Goal: Task Accomplishment & Management: Manage account settings

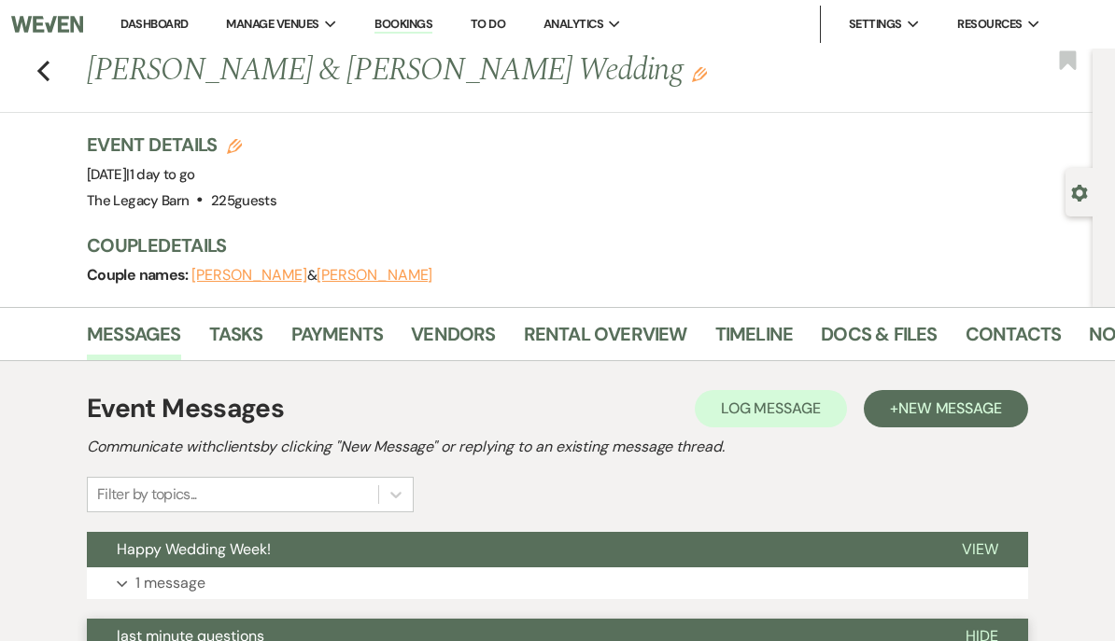
click at [142, 31] on link "Dashboard" at bounding box center [153, 24] width 67 height 16
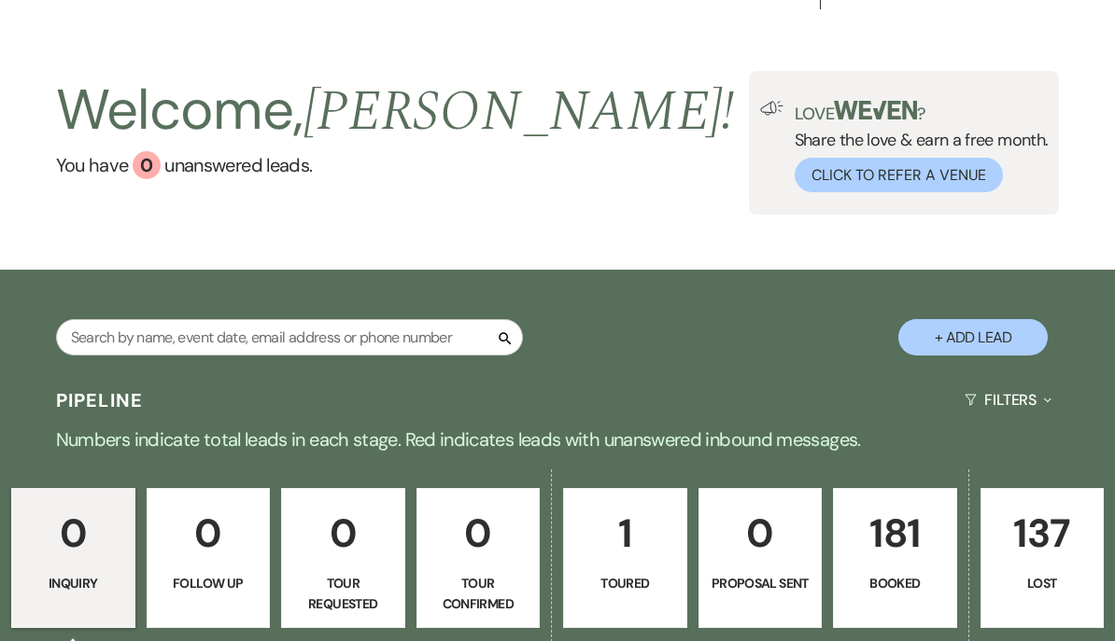
scroll to position [34, 0]
click at [121, 344] on input "text" at bounding box center [289, 337] width 467 height 36
type input "Alyssa"
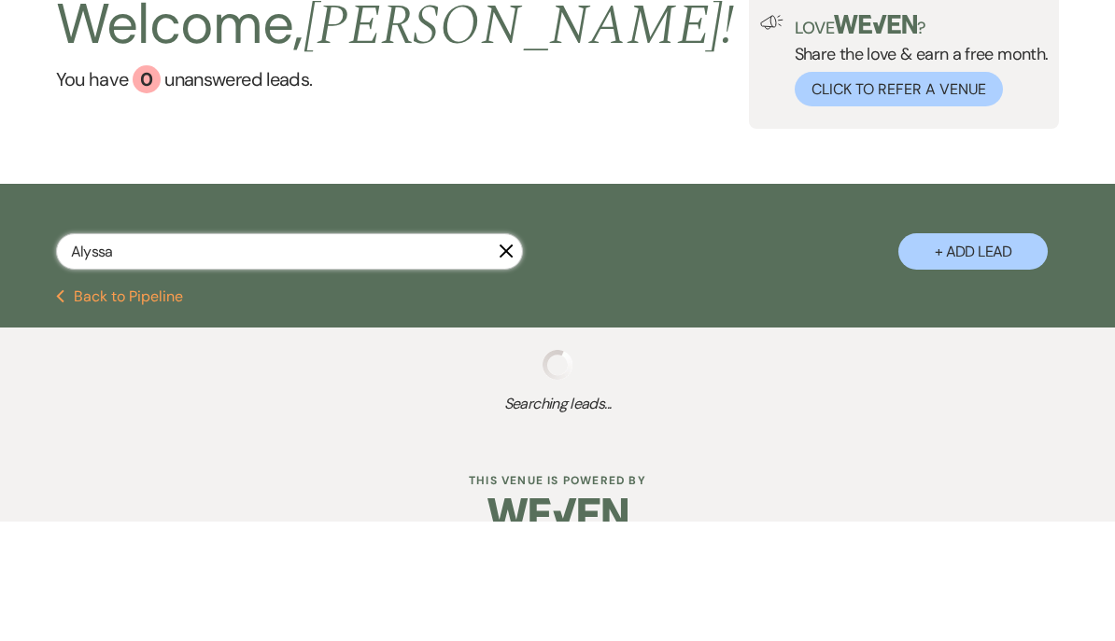
select select "8"
select select "5"
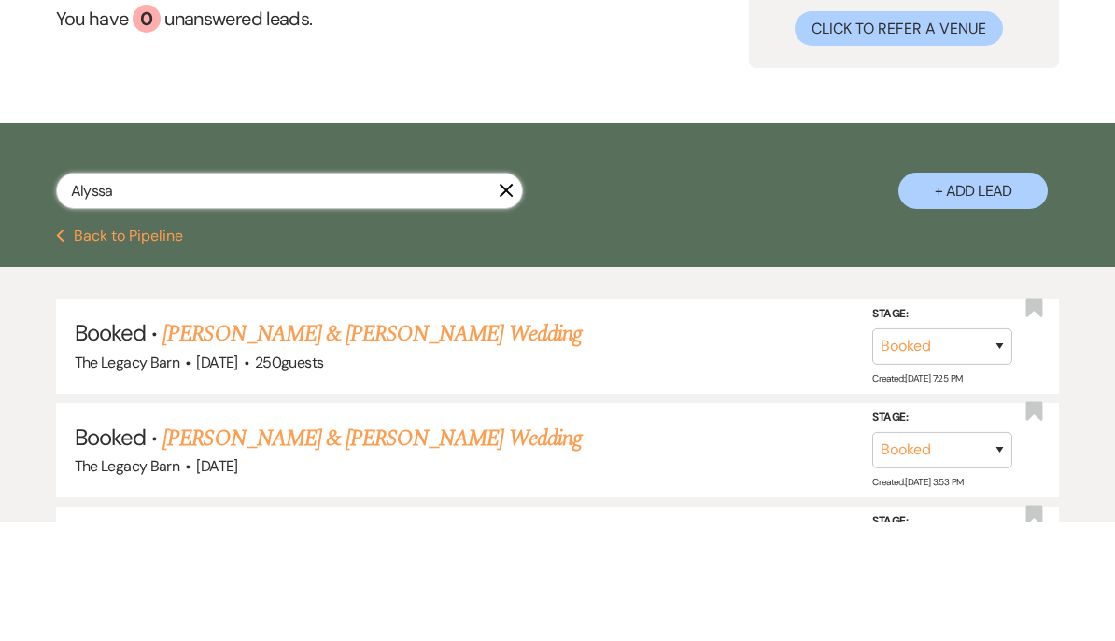
scroll to position [90, 0]
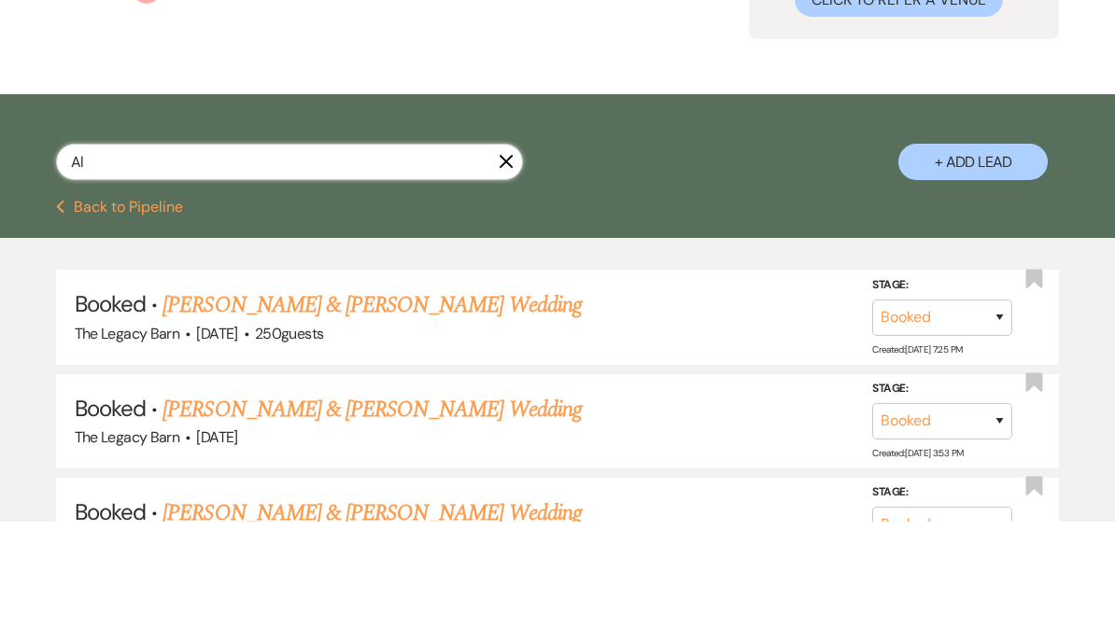
type input "A"
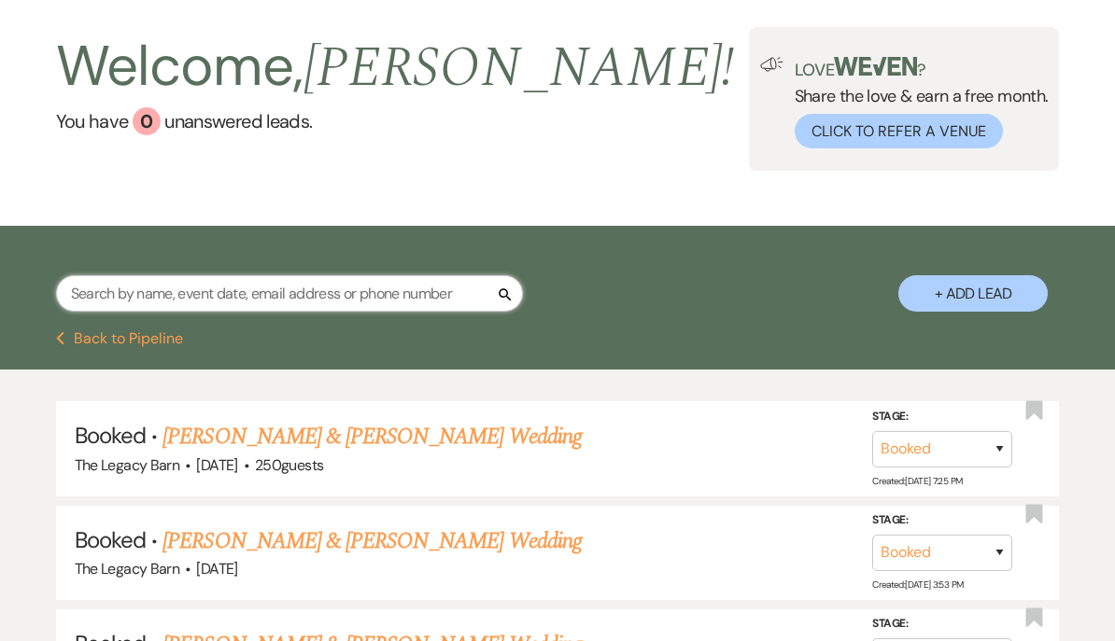
scroll to position [0, 0]
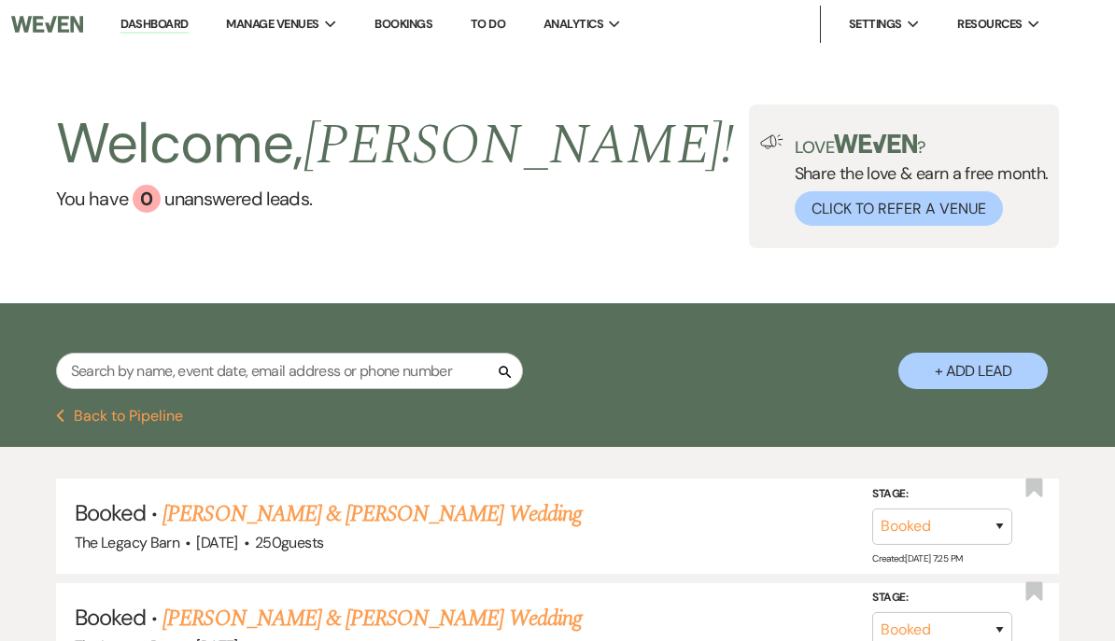
click at [158, 22] on link "Dashboard" at bounding box center [153, 25] width 67 height 18
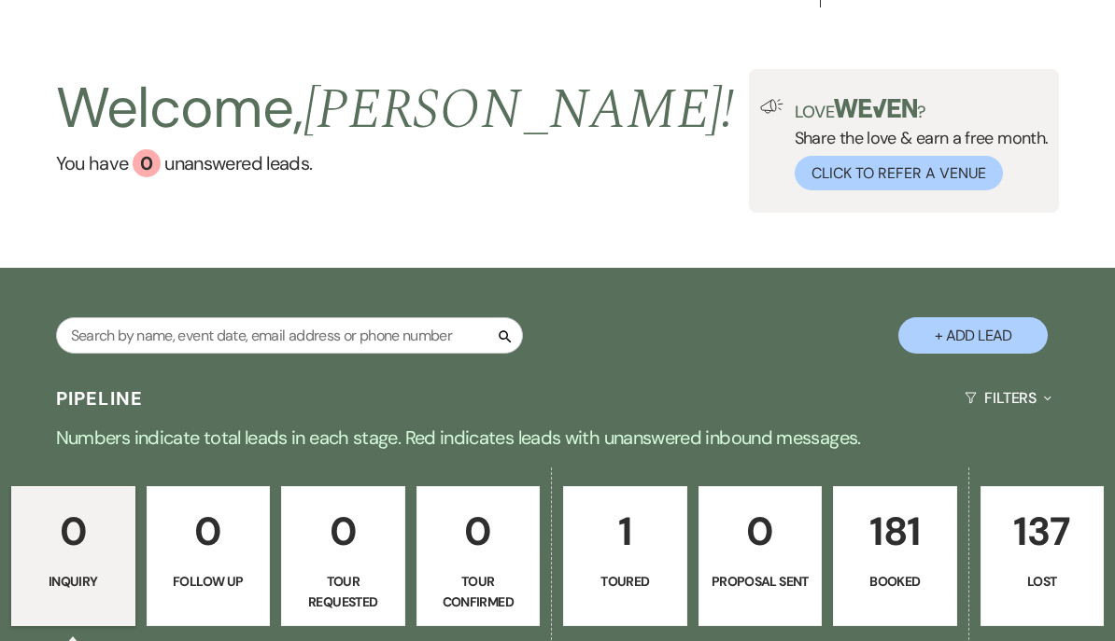
click at [874, 557] on p "181" at bounding box center [895, 531] width 100 height 63
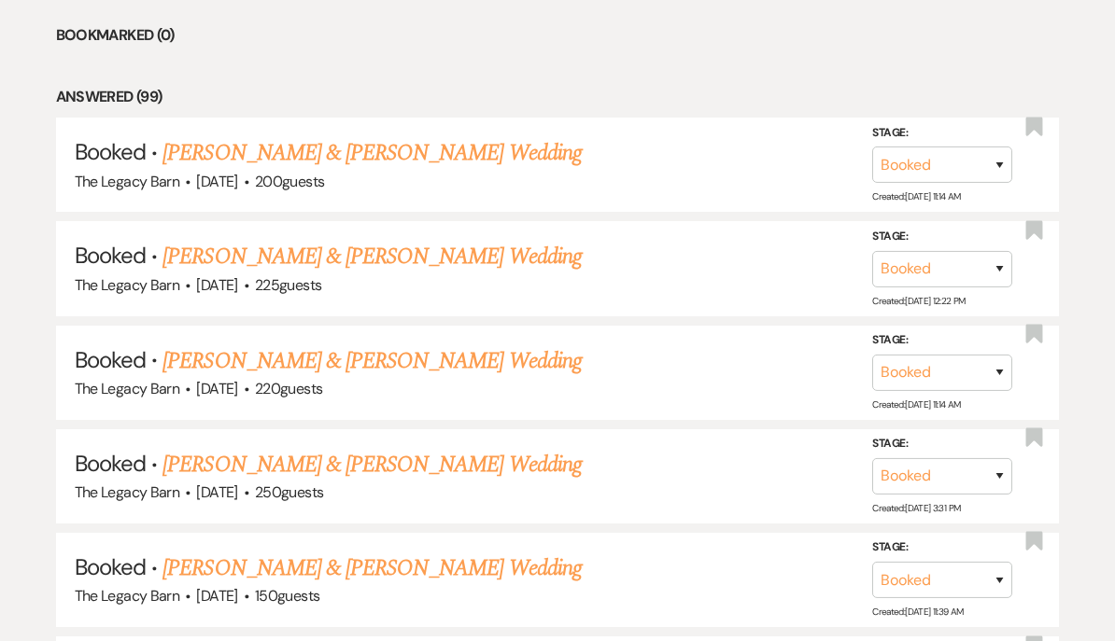
scroll to position [819, 0]
click at [232, 461] on link "[PERSON_NAME] & [PERSON_NAME] Wedding" at bounding box center [371, 465] width 418 height 34
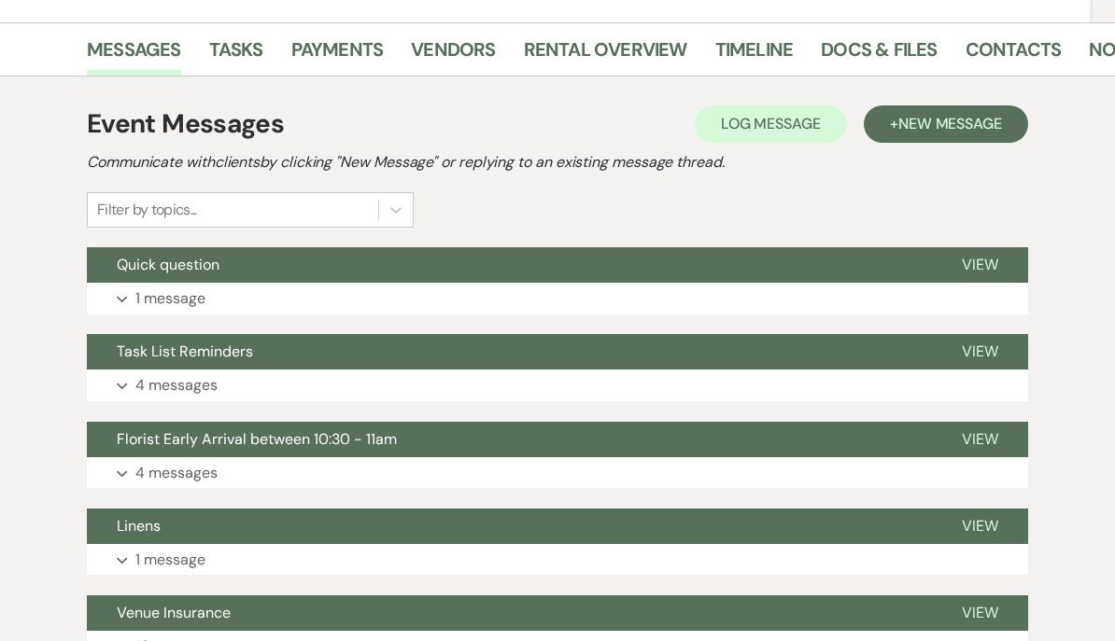
scroll to position [302, 0]
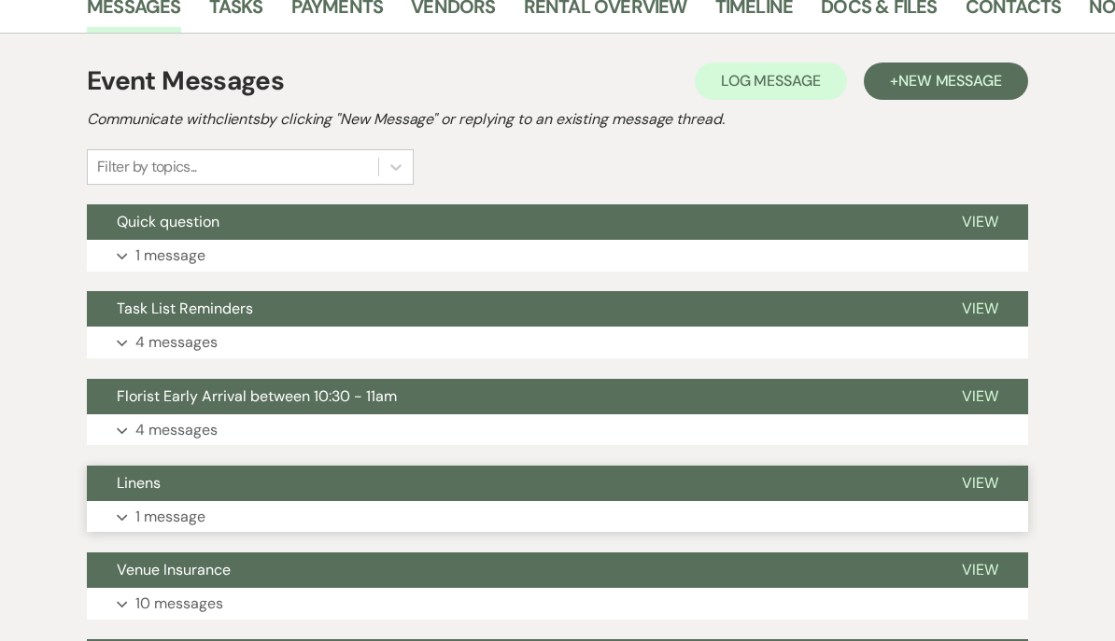
click at [125, 476] on span "Linens" at bounding box center [139, 483] width 44 height 20
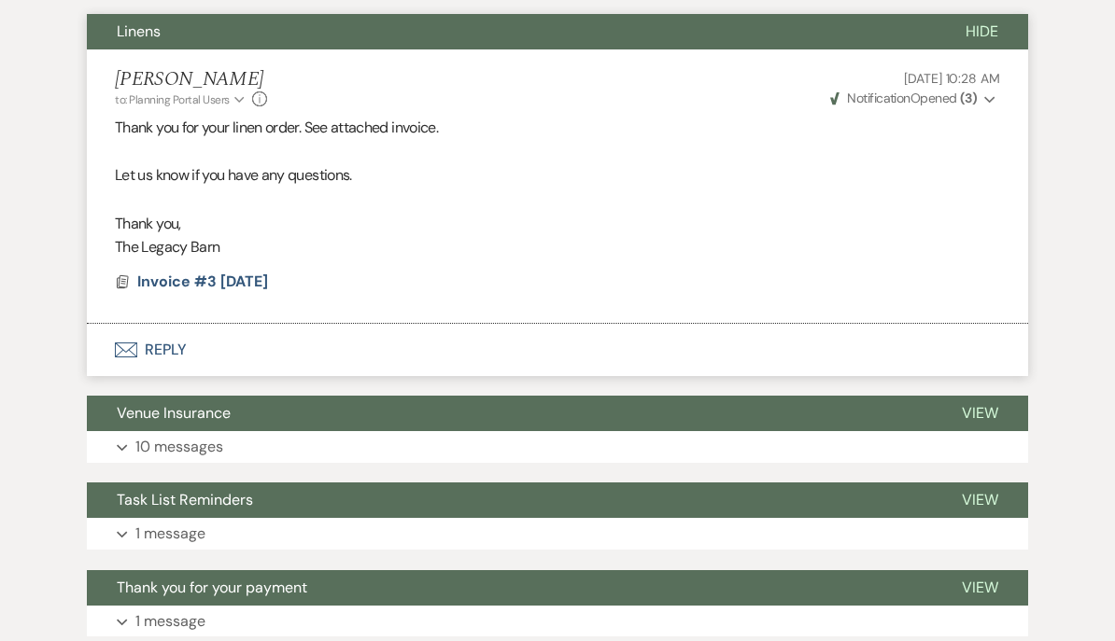
scroll to position [785, 0]
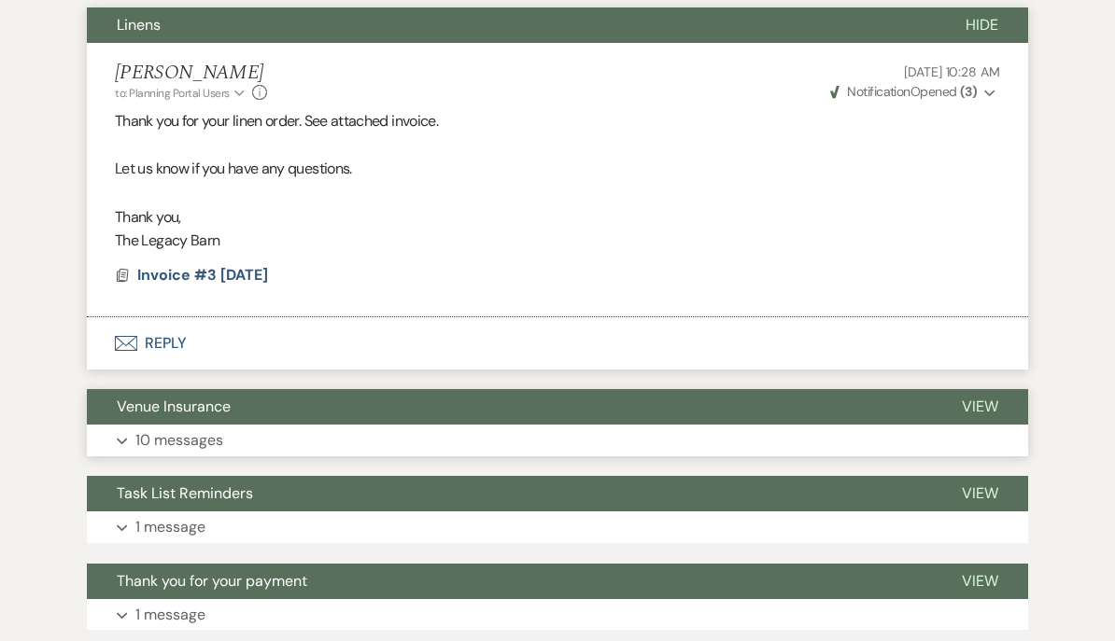
click at [147, 402] on span "Venue Insurance" at bounding box center [174, 408] width 114 height 20
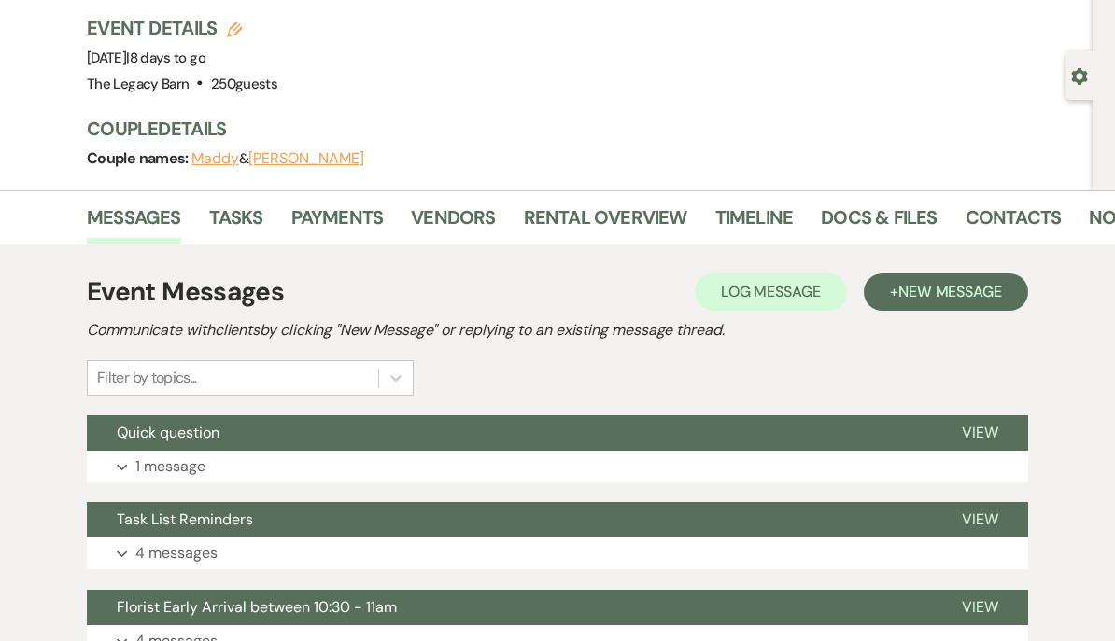
scroll to position [0, 0]
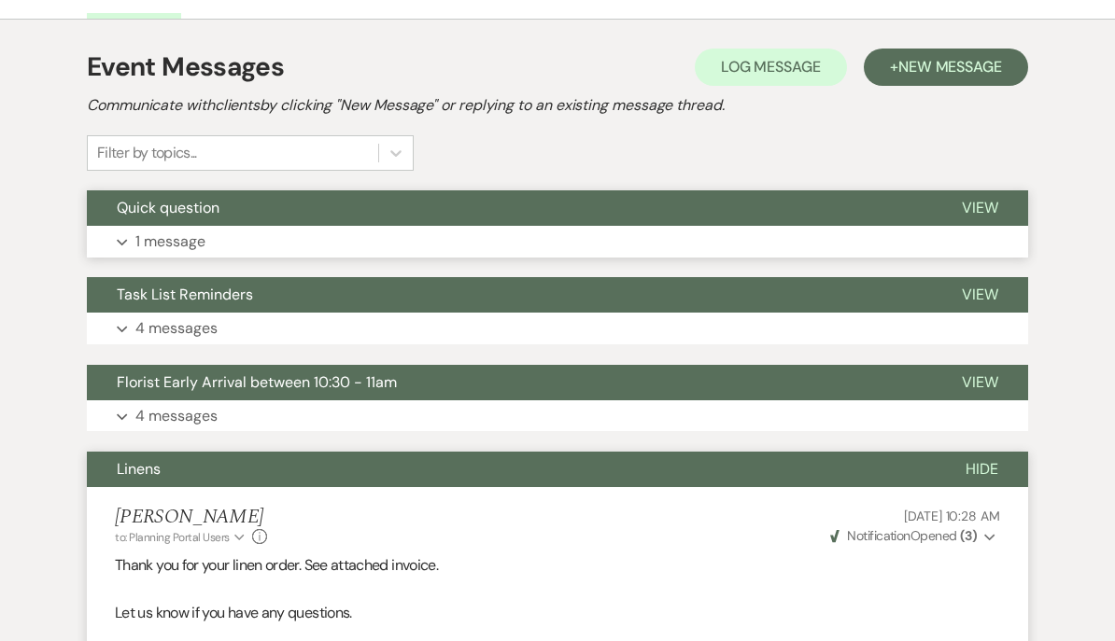
click at [162, 208] on span "Quick question" at bounding box center [168, 209] width 103 height 20
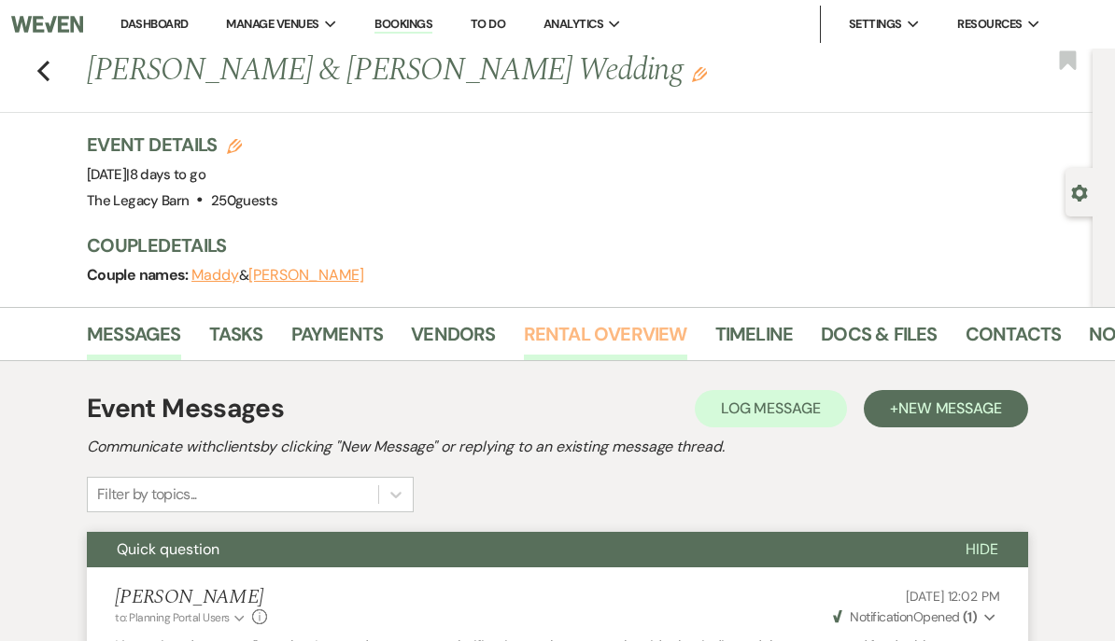
click at [601, 330] on link "Rental Overview" at bounding box center [605, 339] width 163 height 41
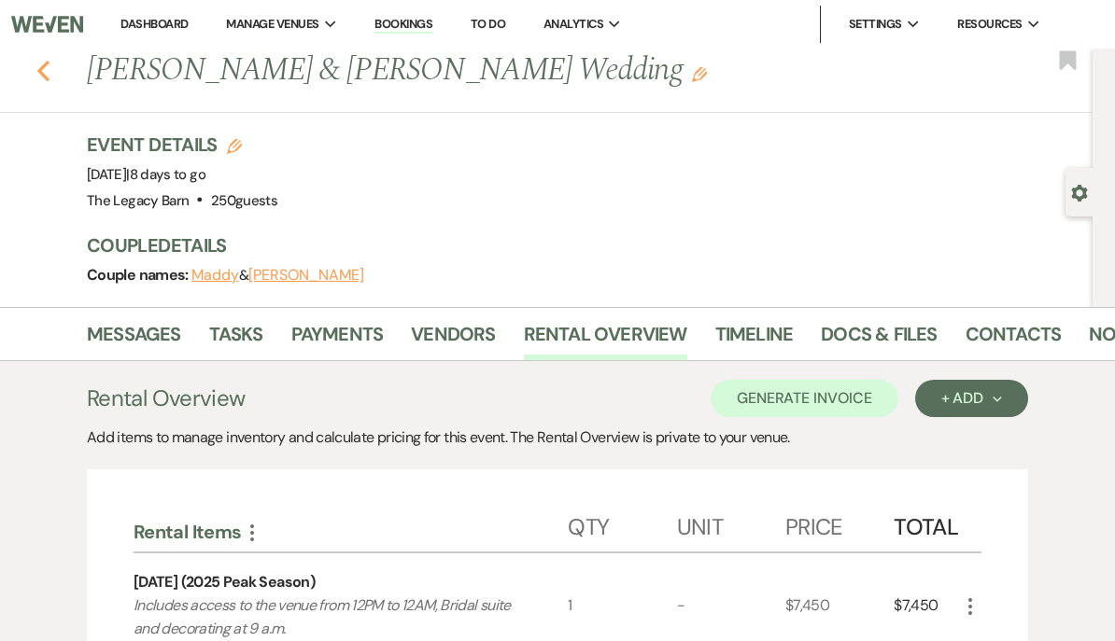
click at [46, 73] on icon "Previous" at bounding box center [43, 71] width 14 height 22
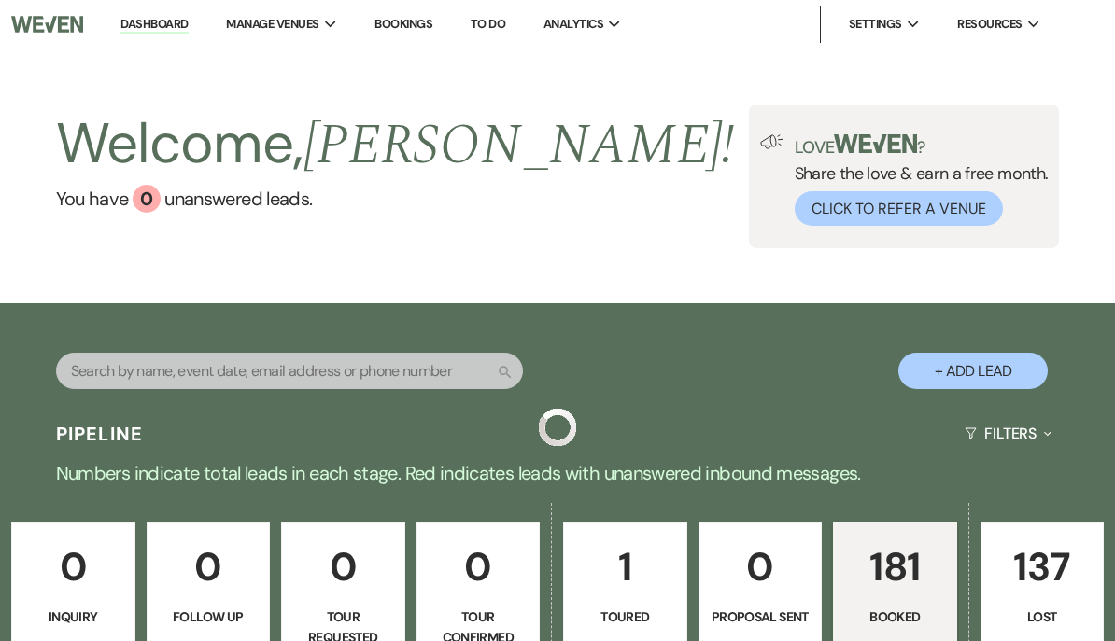
scroll to position [905, 0]
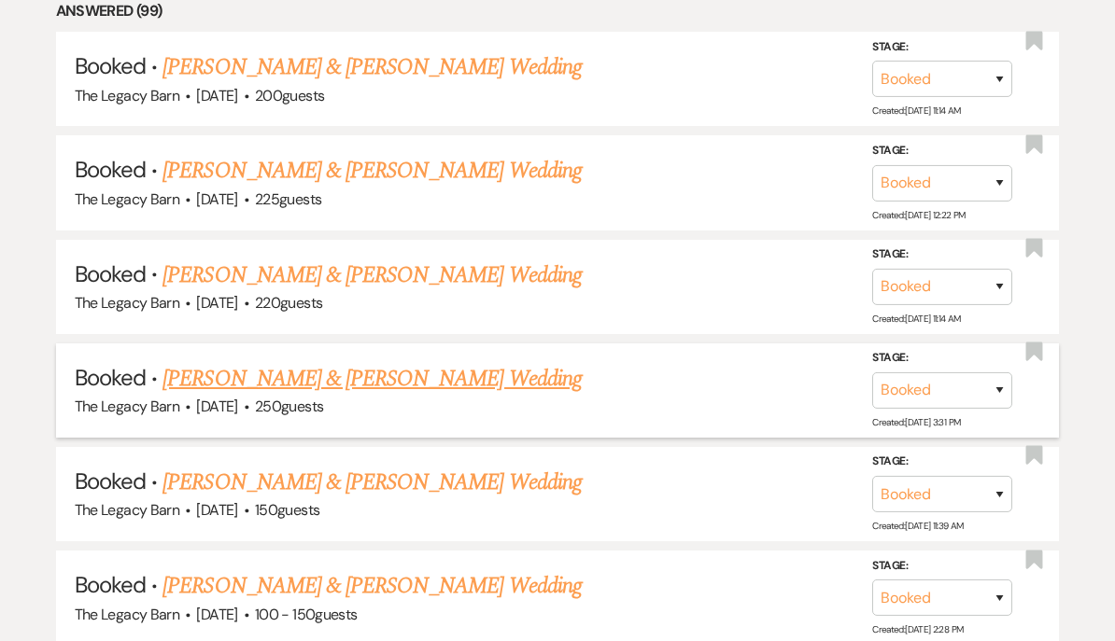
click at [208, 364] on link "[PERSON_NAME] & [PERSON_NAME] Wedding" at bounding box center [371, 379] width 418 height 34
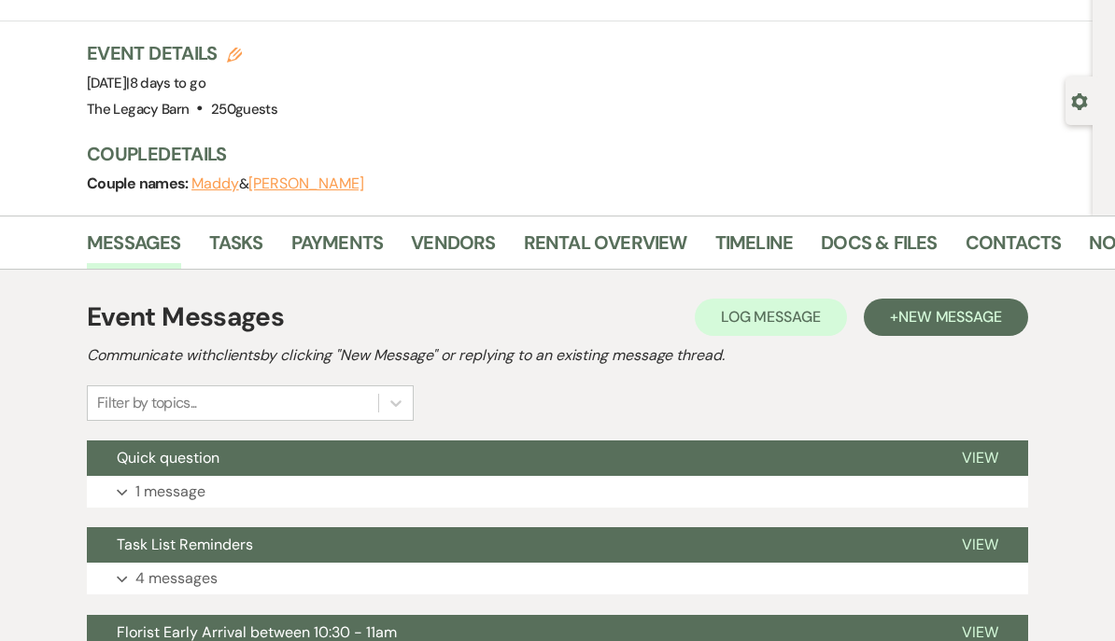
scroll to position [91, 0]
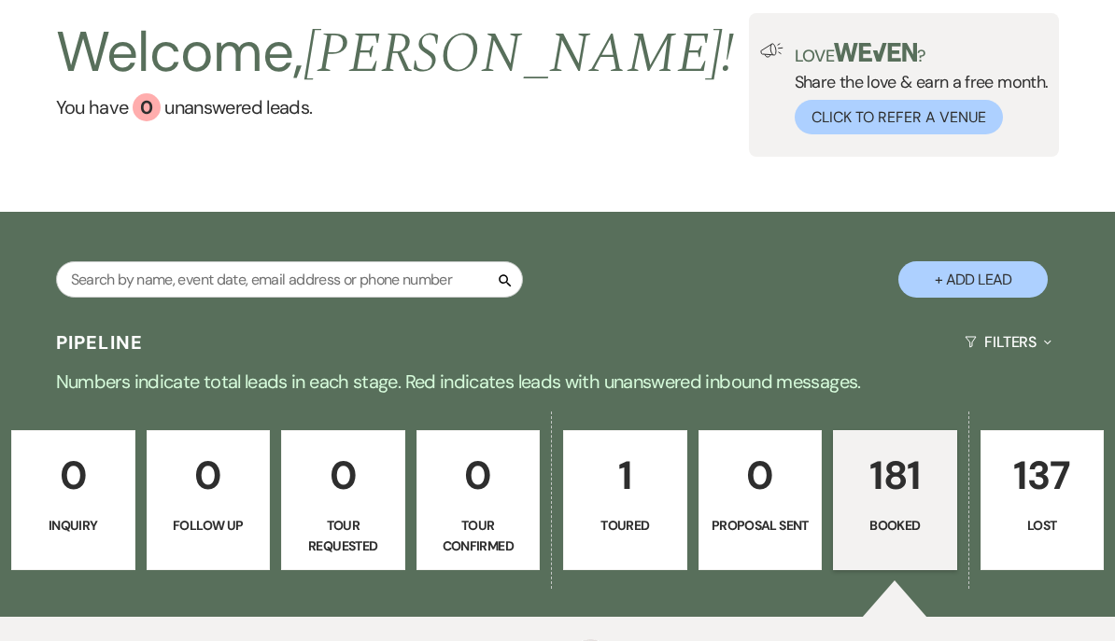
scroll to position [905, 0]
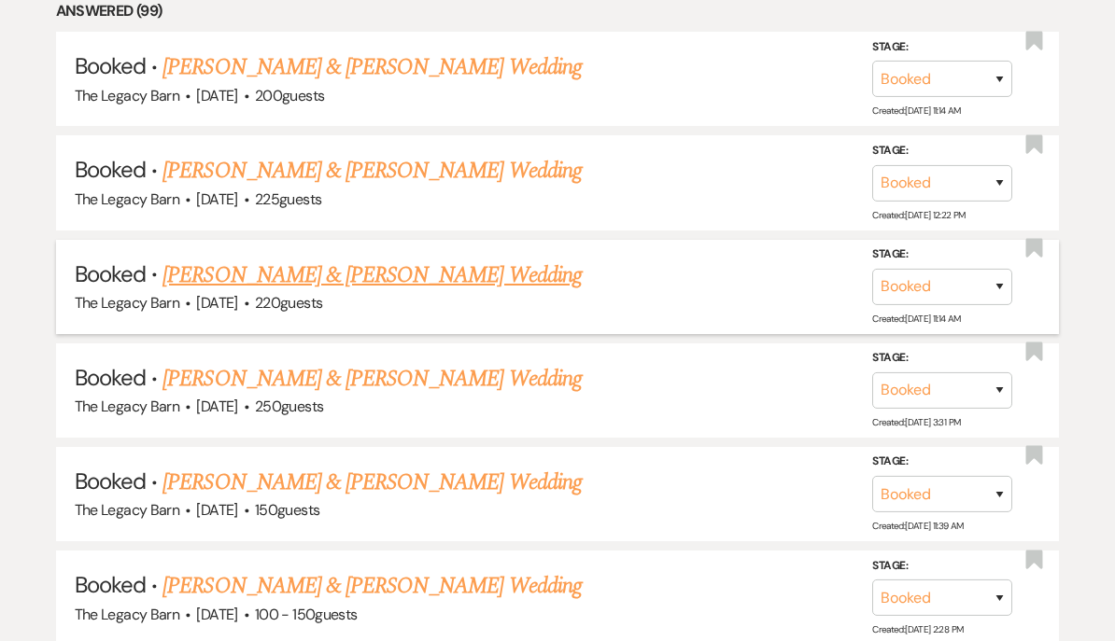
click at [203, 270] on link "[PERSON_NAME] & [PERSON_NAME] Wedding" at bounding box center [371, 276] width 418 height 34
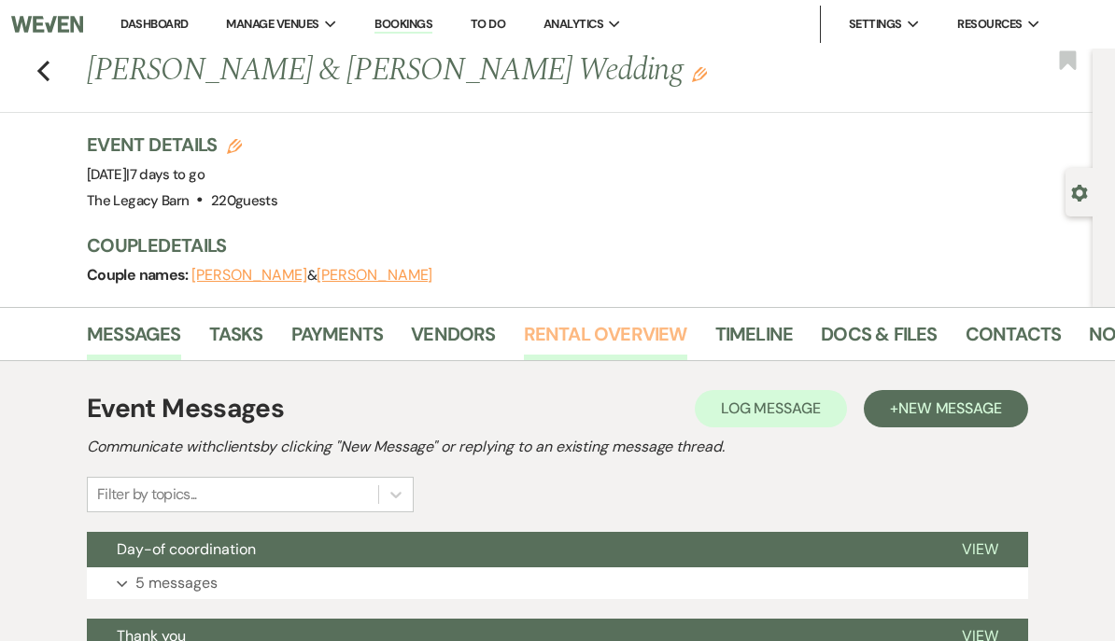
click at [573, 342] on link "Rental Overview" at bounding box center [605, 339] width 163 height 41
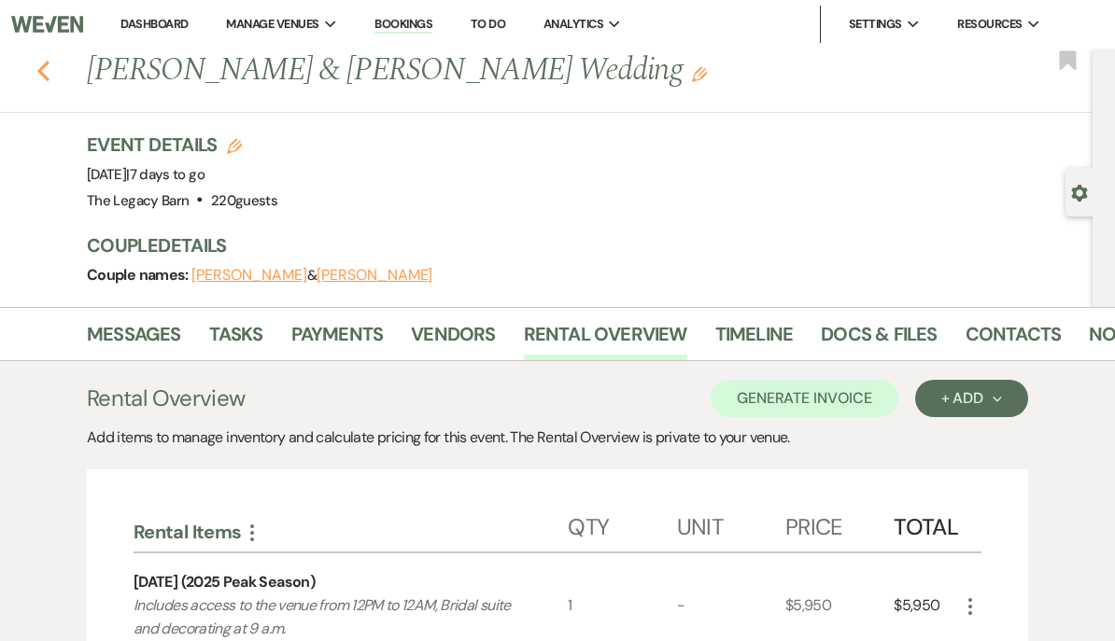
click at [38, 73] on icon "Previous" at bounding box center [43, 71] width 14 height 22
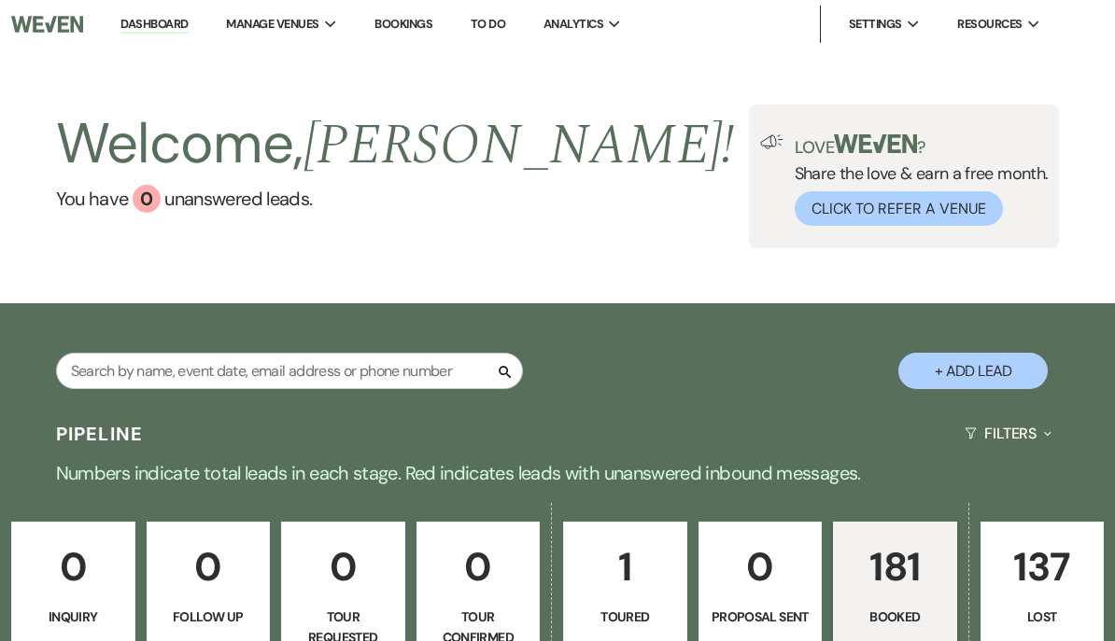
scroll to position [905, 0]
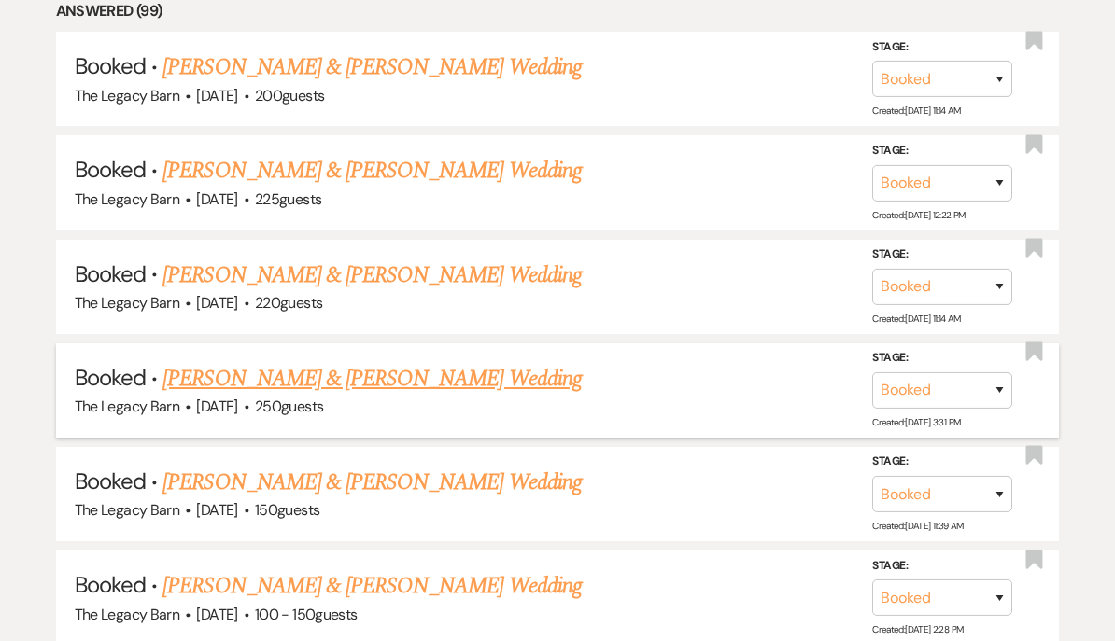
click at [232, 372] on link "[PERSON_NAME] & [PERSON_NAME] Wedding" at bounding box center [371, 379] width 418 height 34
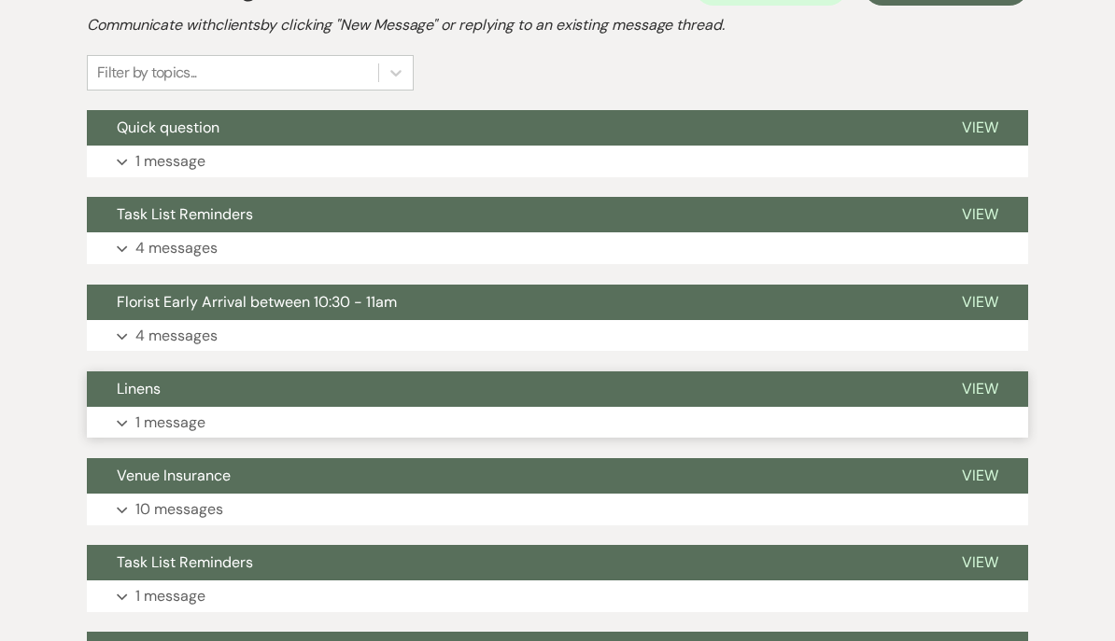
click at [130, 387] on span "Linens" at bounding box center [139, 390] width 44 height 20
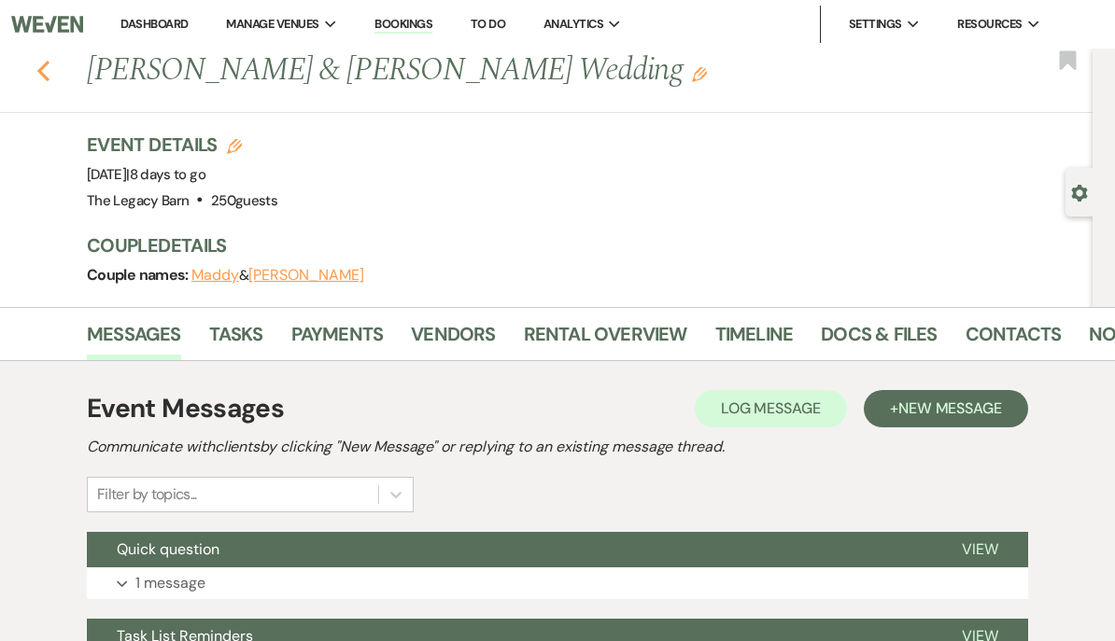
click at [48, 69] on icon "Previous" at bounding box center [43, 71] width 14 height 22
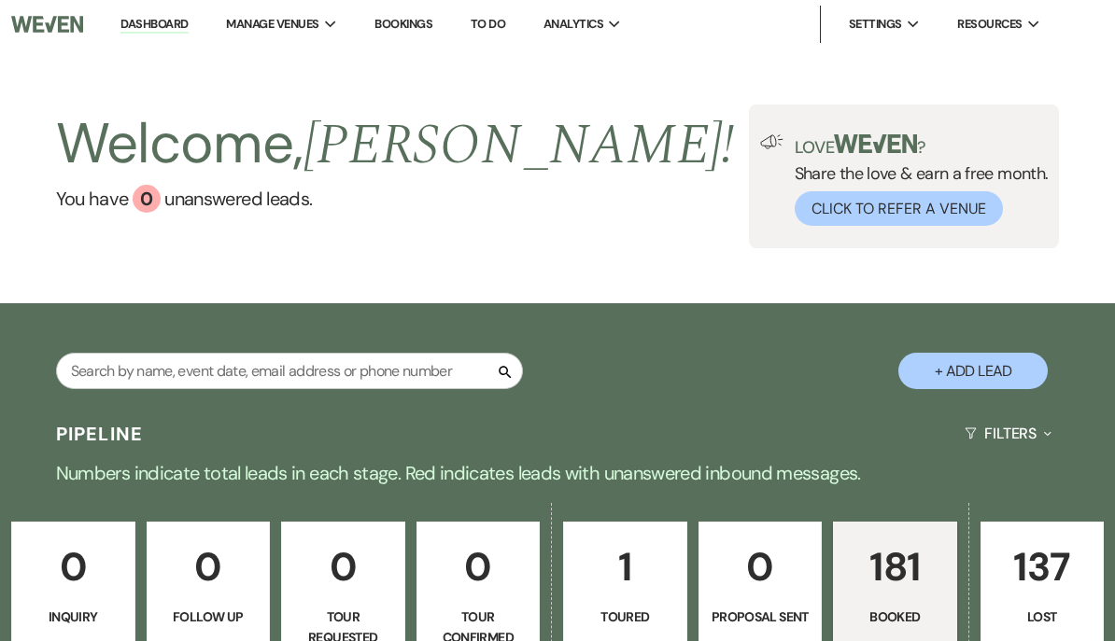
scroll to position [905, 0]
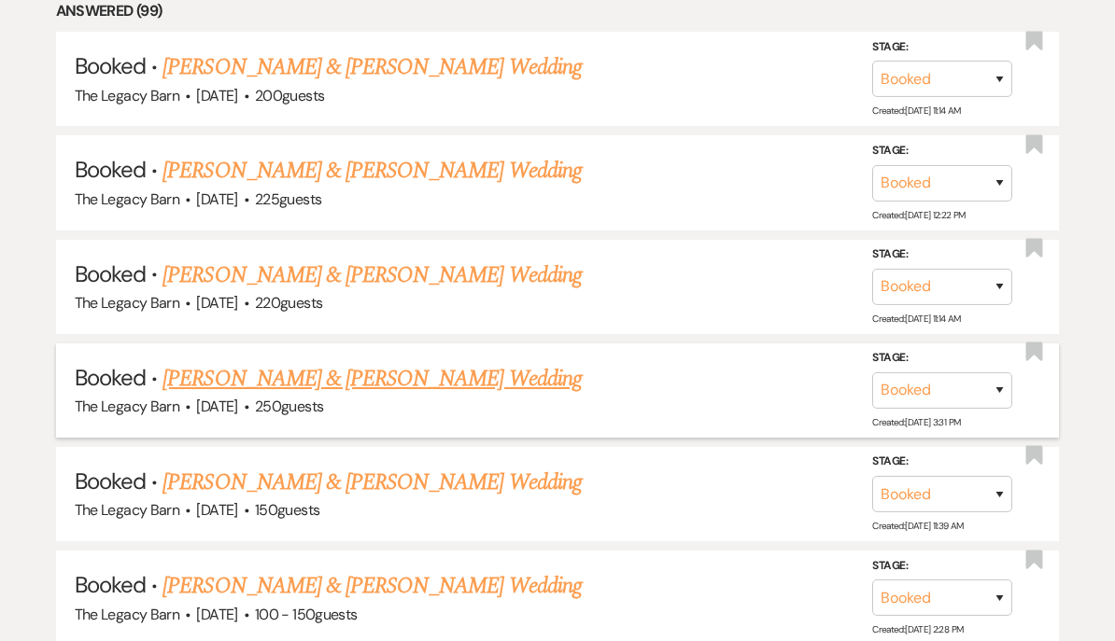
click at [210, 376] on link "[PERSON_NAME] & [PERSON_NAME] Wedding" at bounding box center [371, 379] width 418 height 34
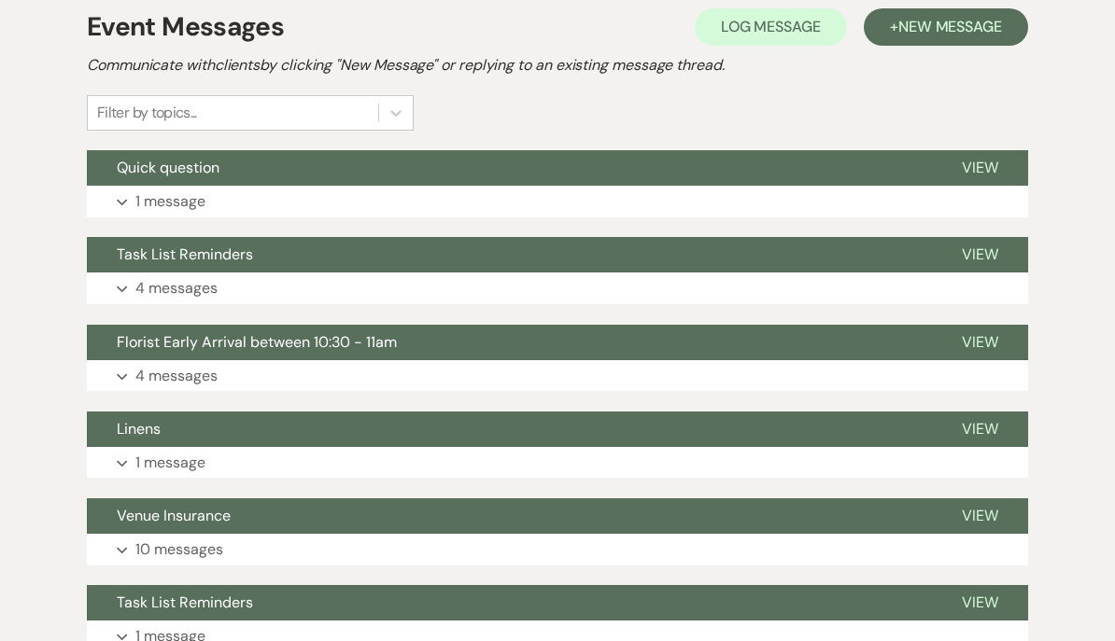
scroll to position [365, 0]
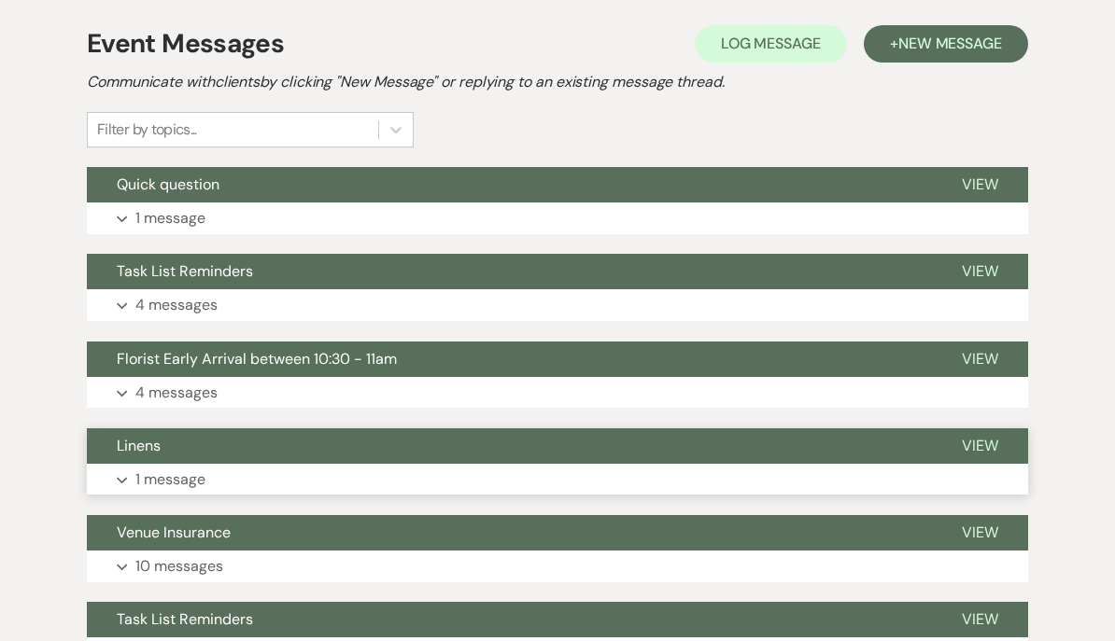
click at [135, 446] on span "Linens" at bounding box center [139, 446] width 44 height 20
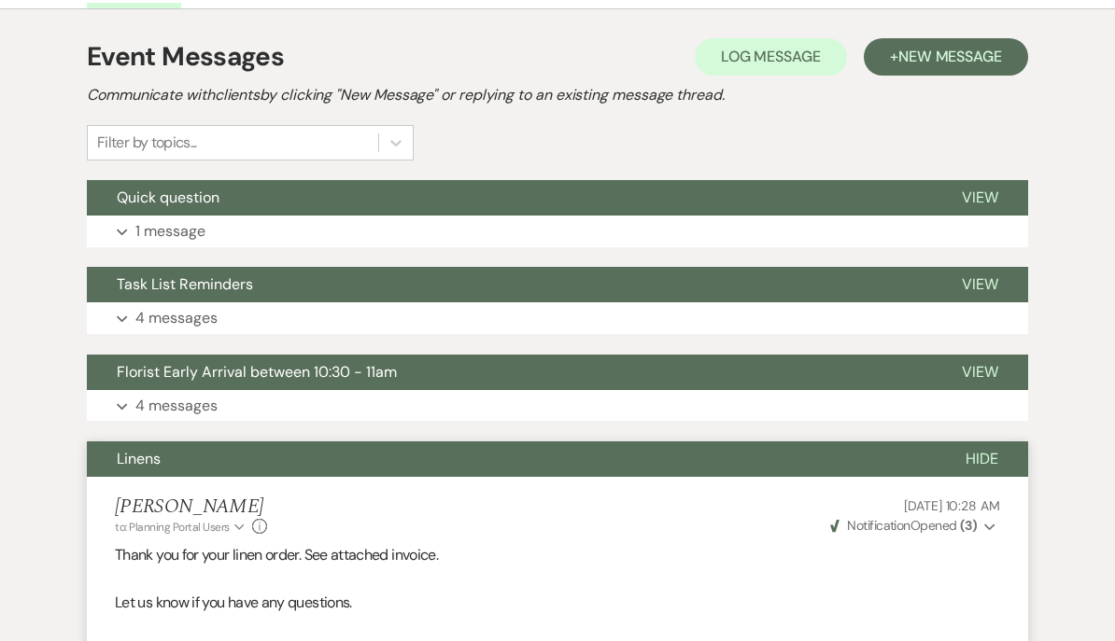
scroll to position [395, 0]
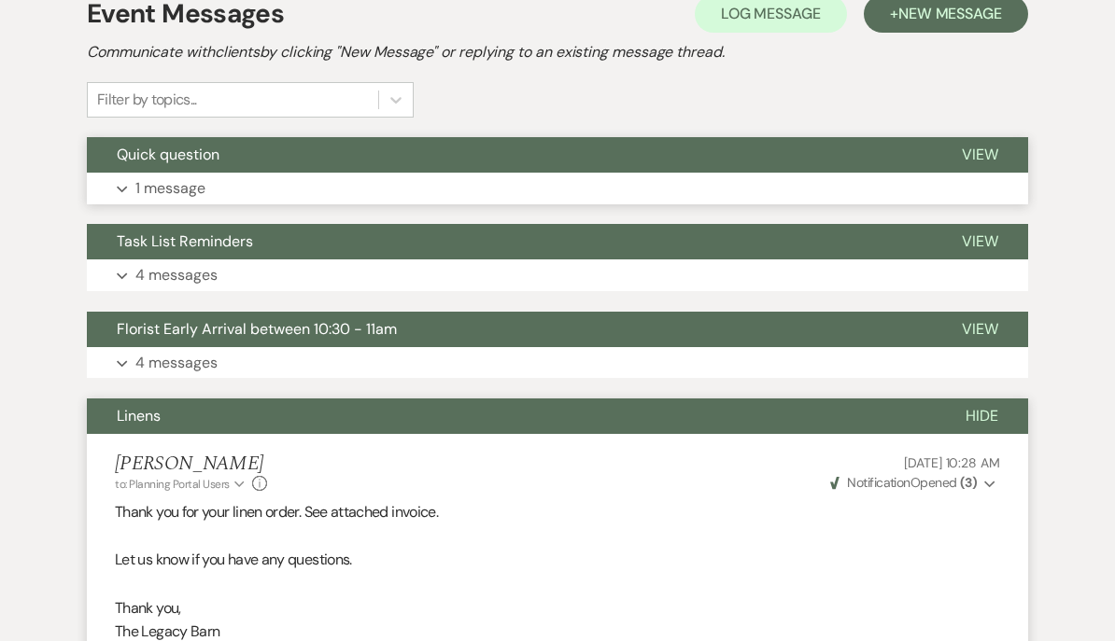
click at [164, 155] on span "Quick question" at bounding box center [168, 155] width 103 height 20
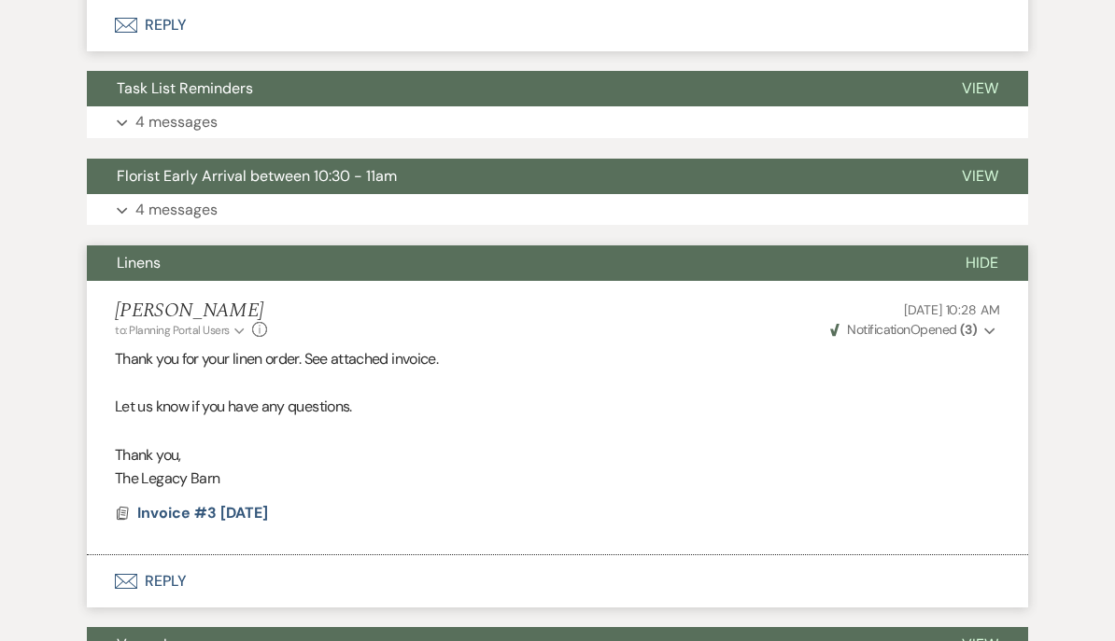
scroll to position [703, 0]
click at [249, 503] on span "Invoice #3 [DATE]" at bounding box center [202, 513] width 131 height 20
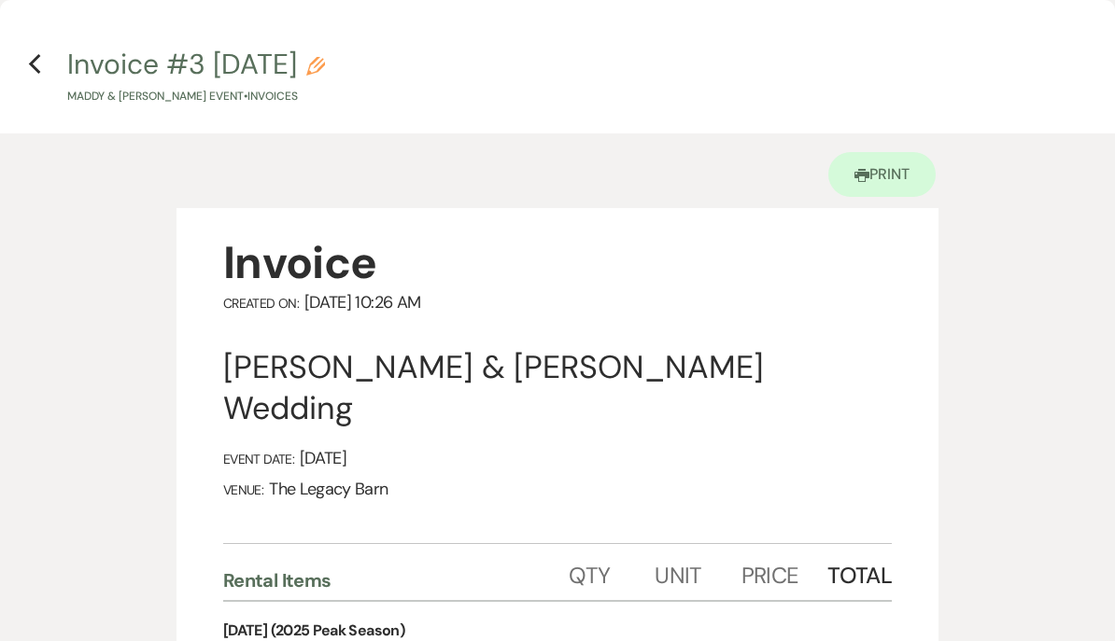
scroll to position [0, 0]
click at [38, 69] on icon "Previous" at bounding box center [35, 64] width 14 height 22
